Goal: Navigation & Orientation: Find specific page/section

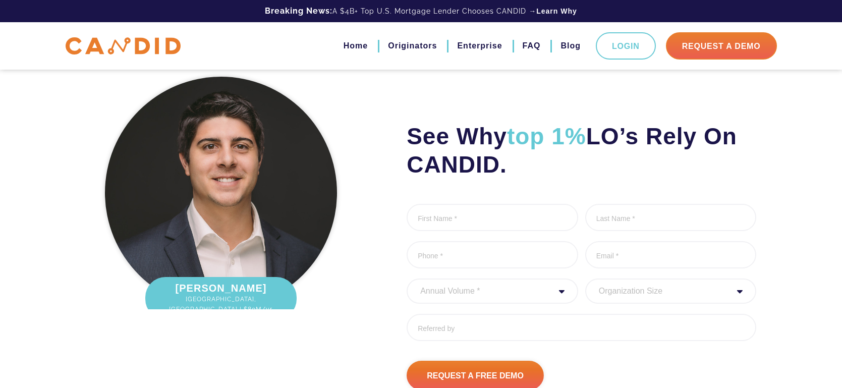
scroll to position [1422, 0]
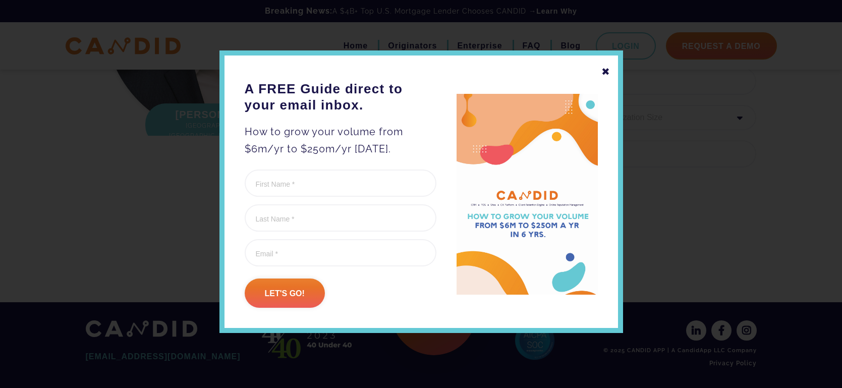
click at [605, 71] on div "✖" at bounding box center [606, 71] width 9 height 17
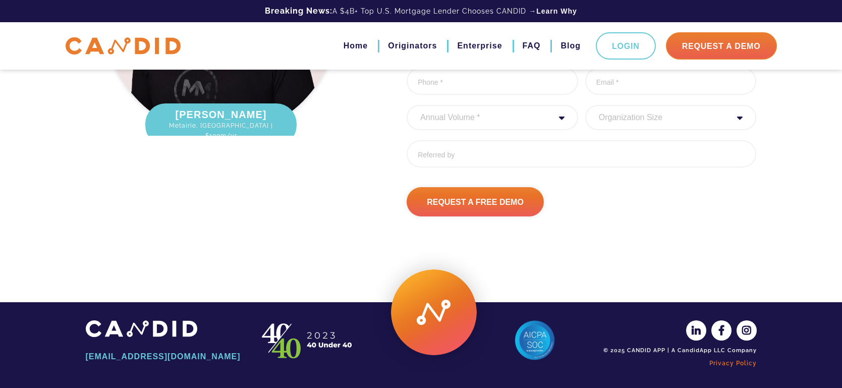
click at [736, 359] on link "Privacy Policy" at bounding box center [679, 363] width 156 height 17
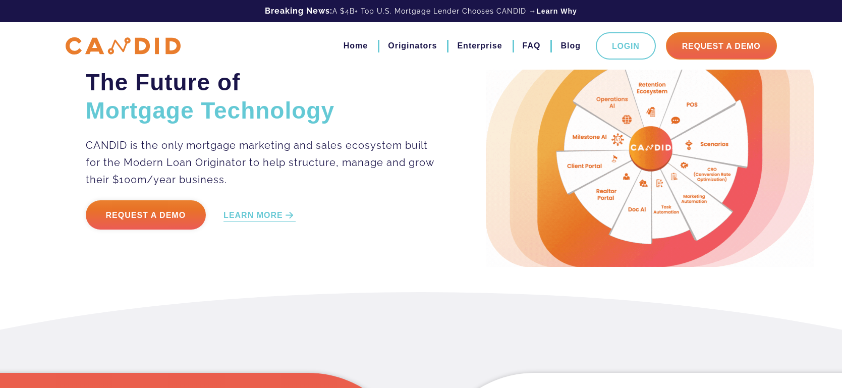
scroll to position [0, 0]
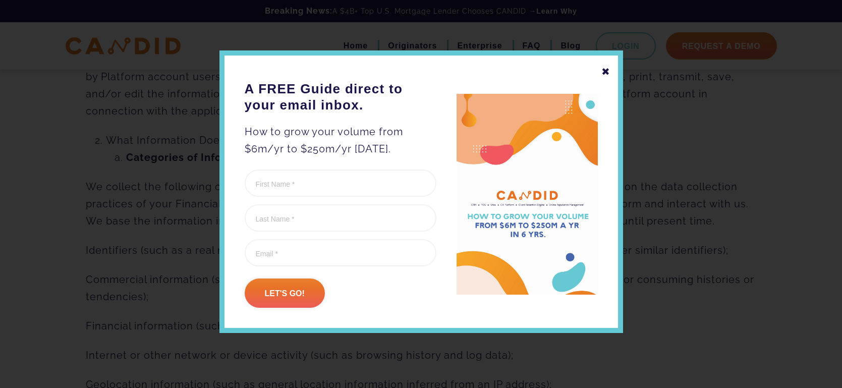
click at [602, 76] on div "✖" at bounding box center [606, 71] width 9 height 17
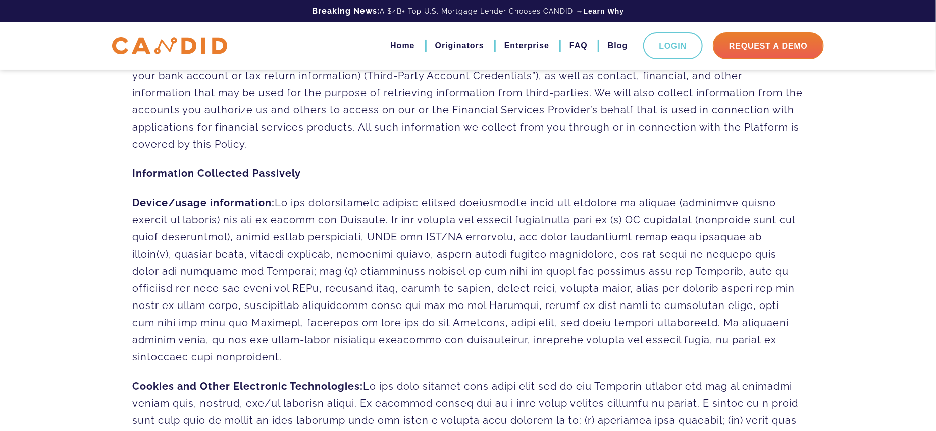
scroll to position [1344, 0]
